Goal: Navigation & Orientation: Understand site structure

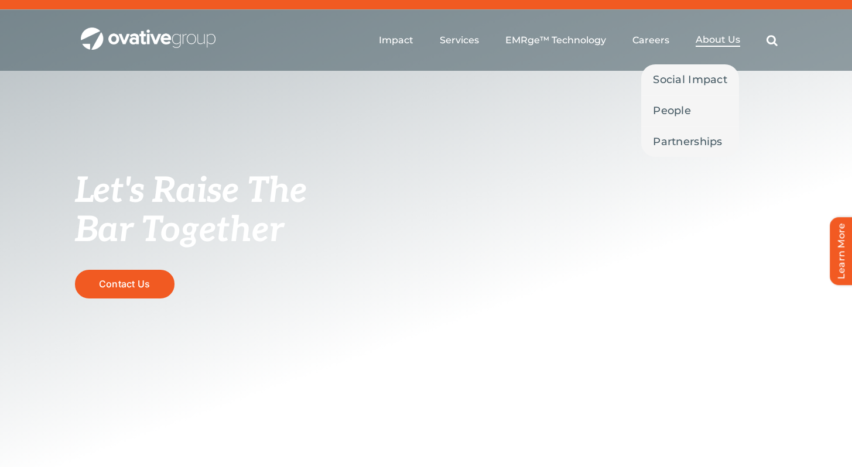
click at [730, 35] on span "About Us" at bounding box center [718, 40] width 45 height 12
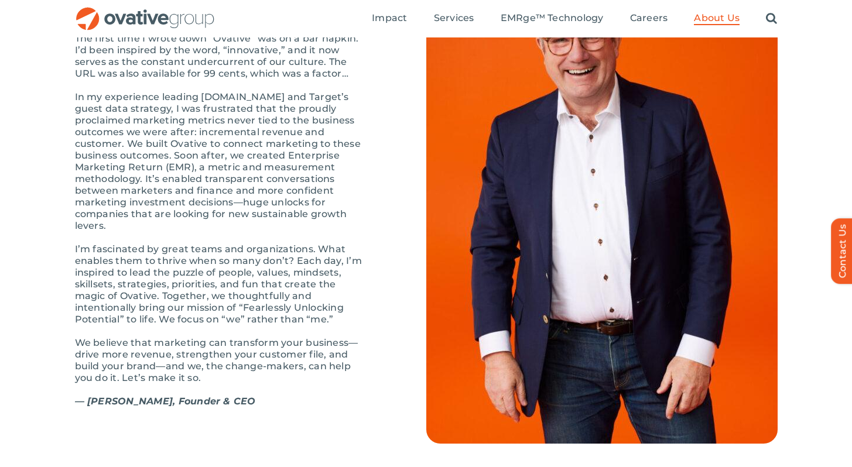
scroll to position [1309, 0]
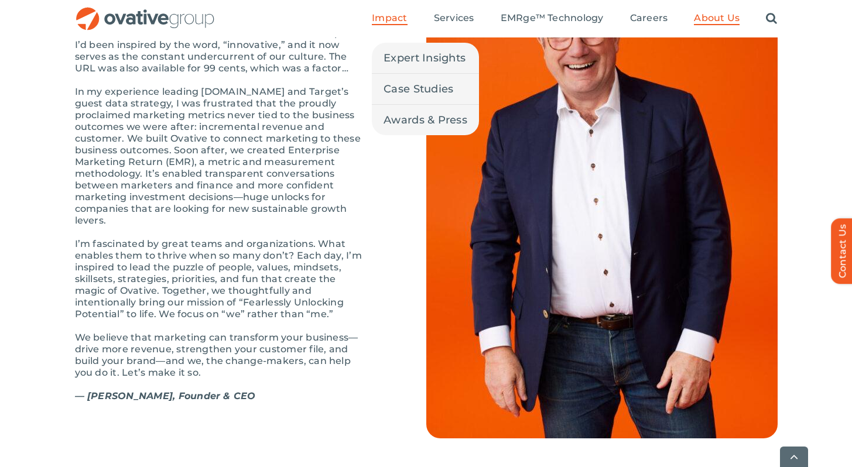
click at [385, 18] on span "Impact" at bounding box center [389, 18] width 35 height 12
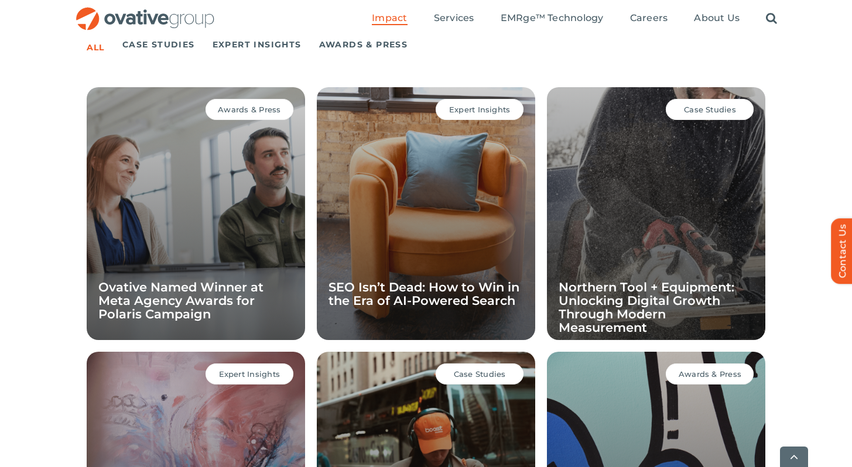
scroll to position [838, 0]
